Goal: Navigation & Orientation: Locate item on page

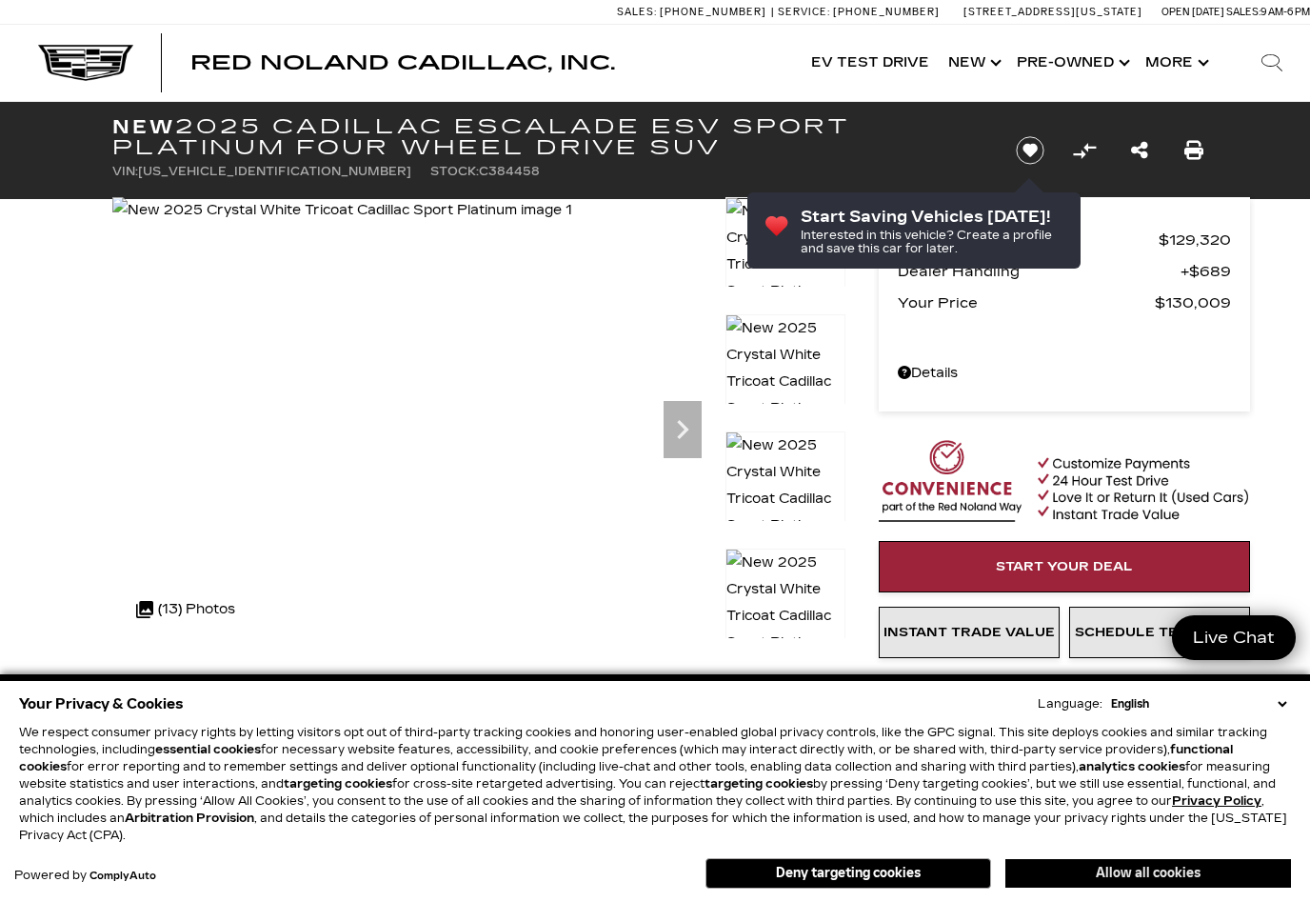
click at [1121, 873] on button "Allow all cookies" at bounding box center [1149, 873] width 286 height 29
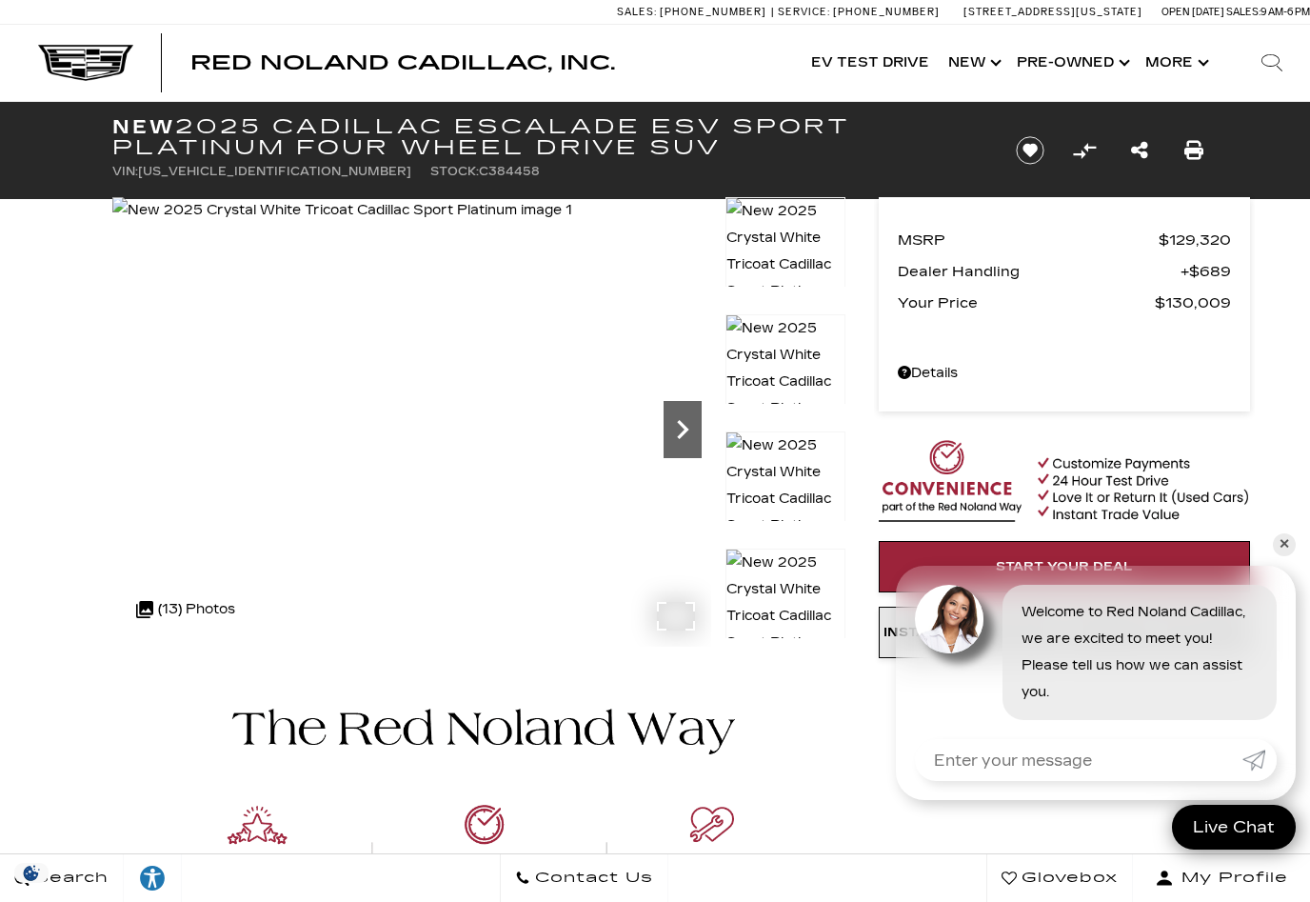
click at [682, 429] on icon "Next" at bounding box center [683, 429] width 38 height 38
click at [688, 433] on icon "Next" at bounding box center [683, 429] width 38 height 38
click at [685, 436] on icon "Next" at bounding box center [683, 429] width 38 height 38
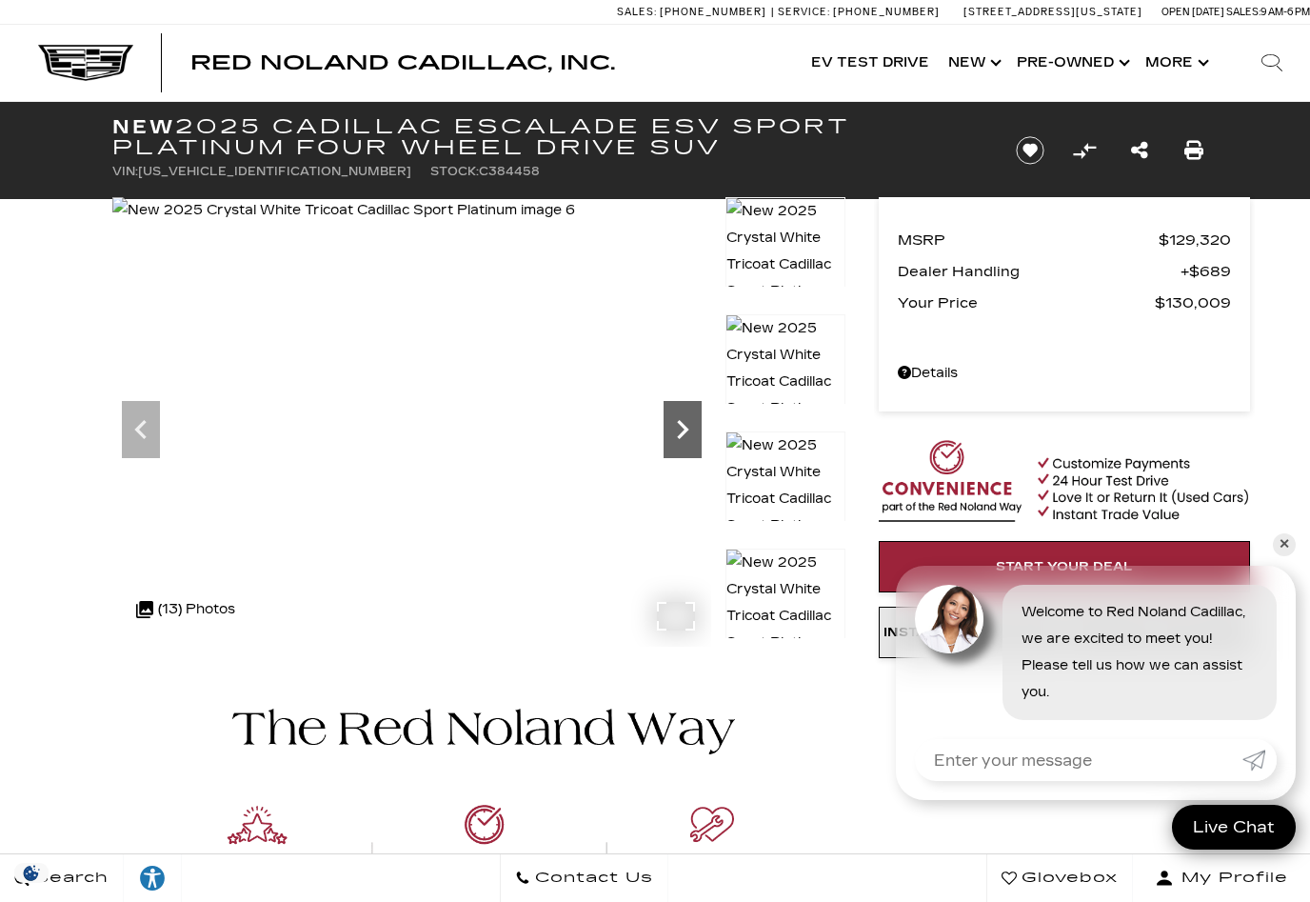
click at [685, 436] on icon "Next" at bounding box center [683, 429] width 38 height 38
click at [775, 471] on img at bounding box center [786, 497] width 120 height 135
